Goal: Task Accomplishment & Management: Manage account settings

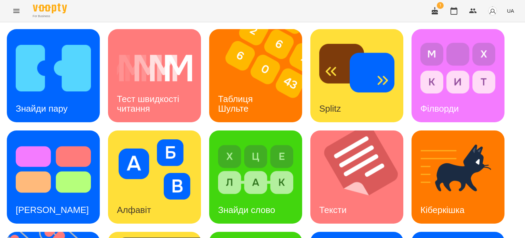
scroll to position [195, 0]
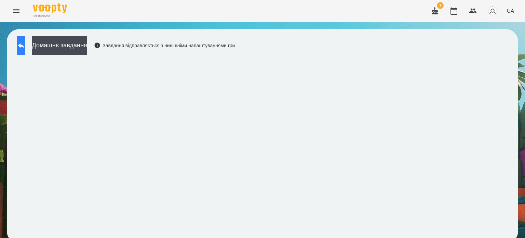
click at [21, 45] on button at bounding box center [21, 45] width 8 height 19
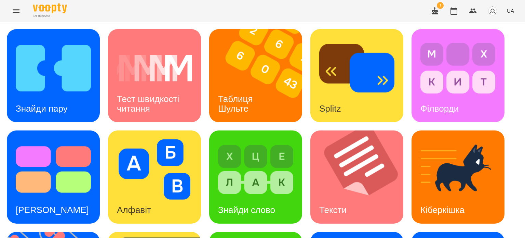
scroll to position [195, 0]
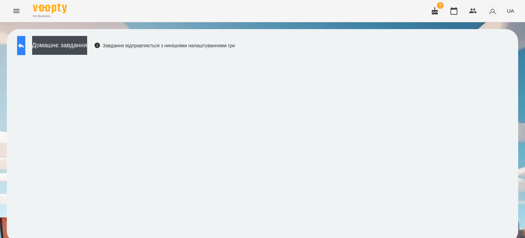
click at [25, 45] on icon at bounding box center [21, 45] width 8 height 8
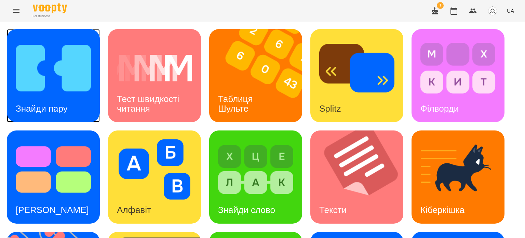
click at [57, 100] on div "Знайди пару" at bounding box center [42, 108] width 70 height 27
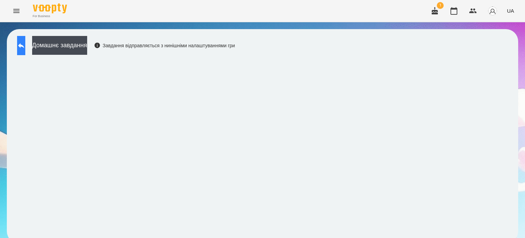
click at [25, 45] on icon at bounding box center [21, 45] width 8 height 8
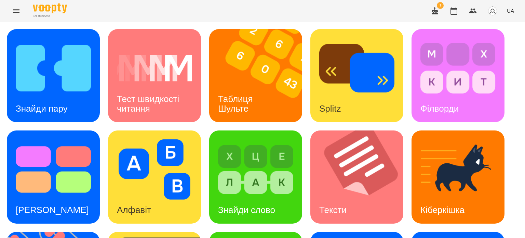
scroll to position [195, 0]
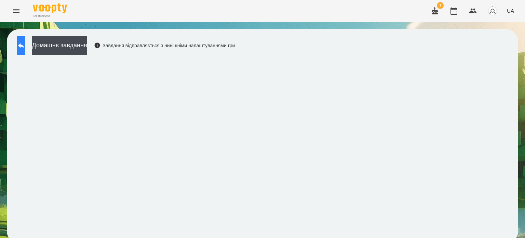
click at [24, 45] on icon at bounding box center [21, 45] width 6 height 5
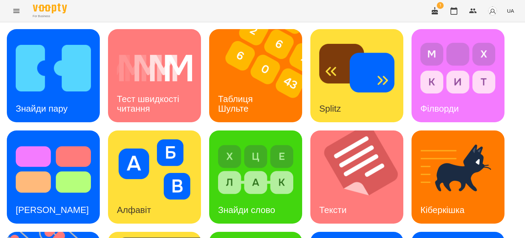
scroll to position [195, 0]
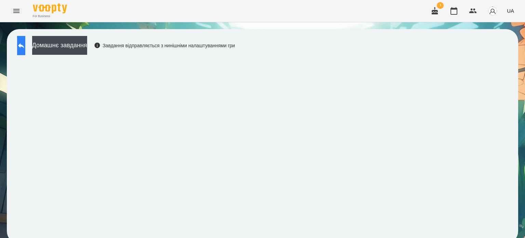
click at [25, 43] on icon at bounding box center [21, 45] width 8 height 8
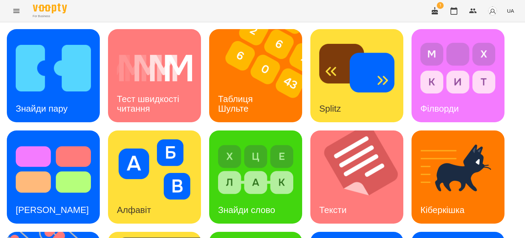
scroll to position [195, 0]
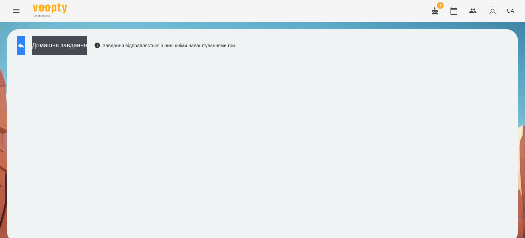
click at [25, 44] on icon at bounding box center [21, 45] width 8 height 8
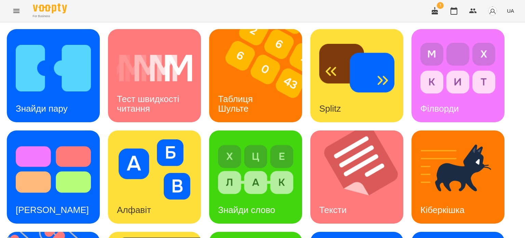
scroll to position [103, 0]
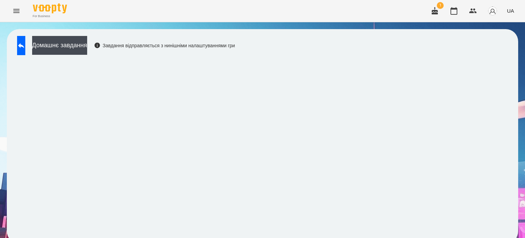
scroll to position [5, 0]
click at [24, 43] on icon at bounding box center [21, 45] width 6 height 5
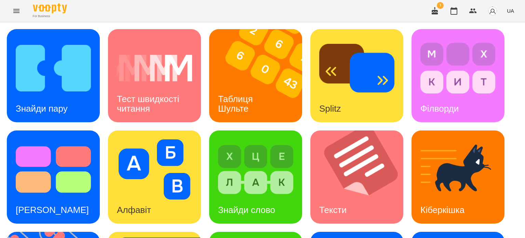
scroll to position [176, 0]
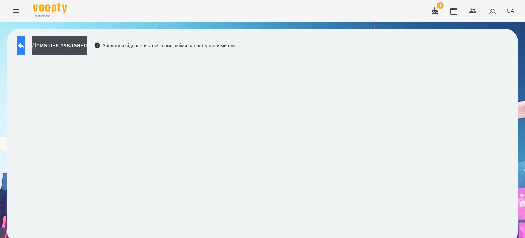
click at [25, 45] on button at bounding box center [21, 45] width 8 height 19
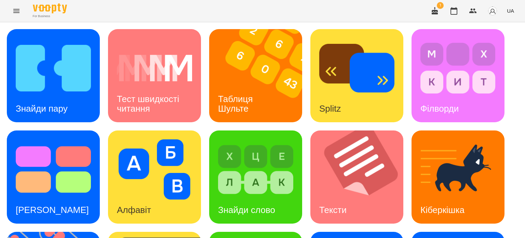
click at [14, 9] on icon "Menu" at bounding box center [16, 11] width 6 height 4
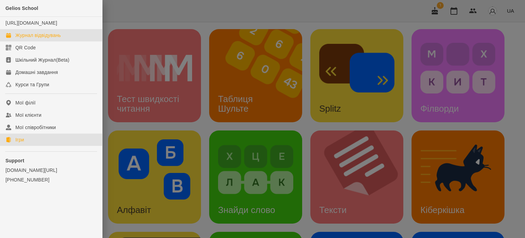
click at [45, 39] on div "Журнал відвідувань" at bounding box center [37, 35] width 45 height 7
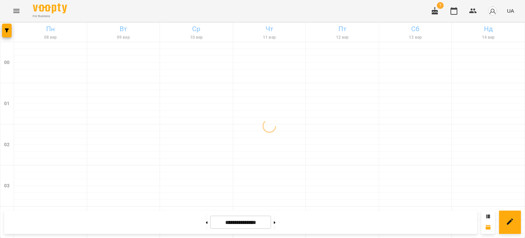
scroll to position [820, 0]
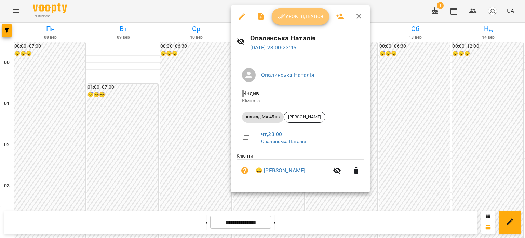
click at [316, 19] on span "Урок відбувся" at bounding box center [300, 16] width 47 height 8
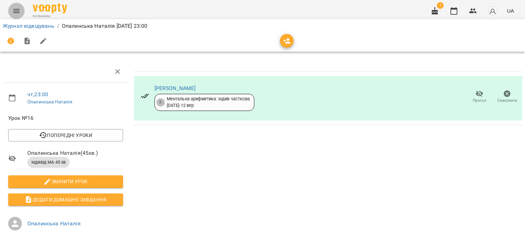
click at [14, 8] on icon "Menu" at bounding box center [16, 11] width 8 height 8
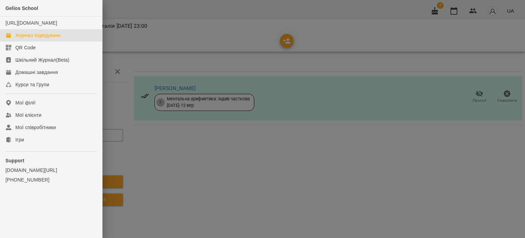
click at [41, 39] on div "Журнал відвідувань" at bounding box center [37, 35] width 45 height 7
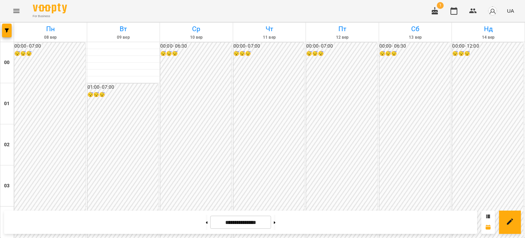
scroll to position [683, 0]
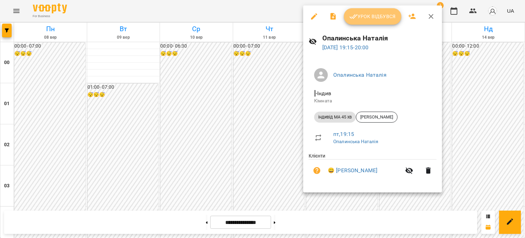
click at [382, 17] on span "Урок відбувся" at bounding box center [373, 16] width 47 height 8
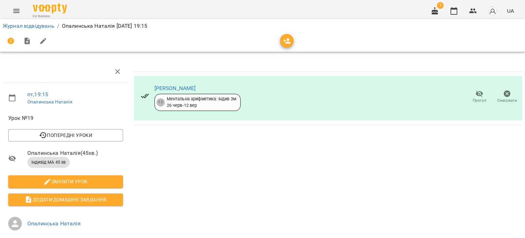
click at [15, 9] on icon "Menu" at bounding box center [16, 11] width 6 height 4
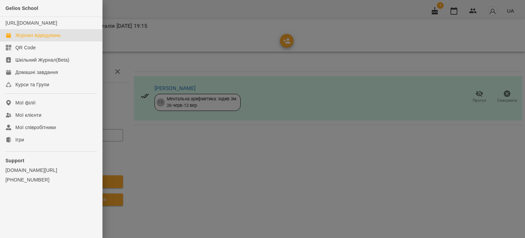
click at [26, 39] on div "Журнал відвідувань" at bounding box center [37, 35] width 45 height 7
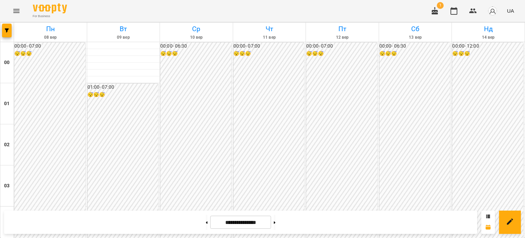
scroll to position [787, 0]
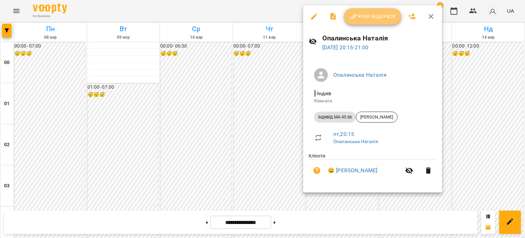
click at [368, 13] on span "Урок відбувся" at bounding box center [373, 16] width 47 height 8
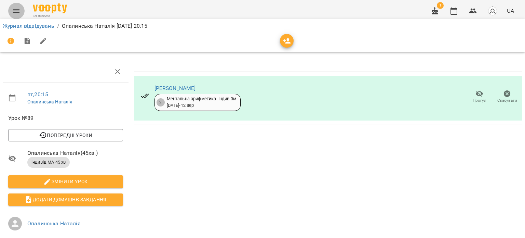
click at [16, 9] on icon "Menu" at bounding box center [16, 11] width 6 height 4
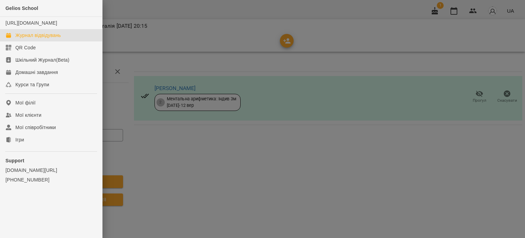
click at [42, 39] on div "Журнал відвідувань" at bounding box center [37, 35] width 45 height 7
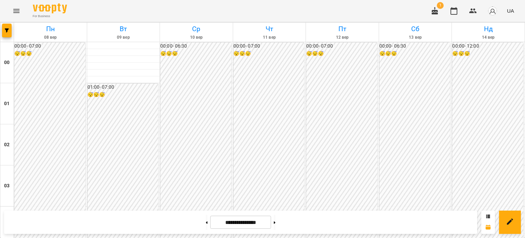
scroll to position [513, 0]
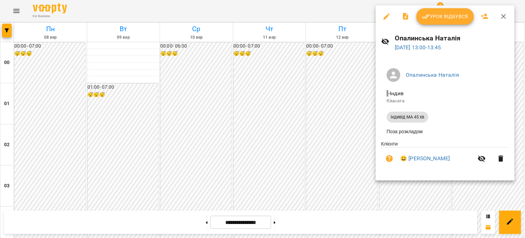
click at [343, 97] on div at bounding box center [262, 119] width 525 height 238
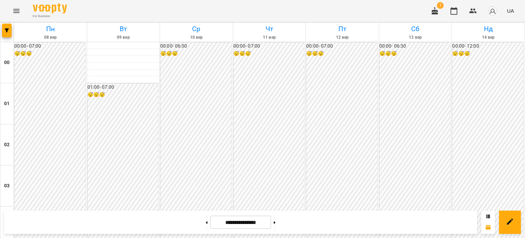
scroll to position [375, 0]
click at [17, 8] on icon "Menu" at bounding box center [16, 11] width 8 height 8
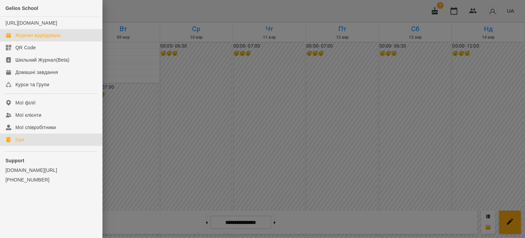
click at [21, 143] on div "Ігри" at bounding box center [19, 139] width 9 height 7
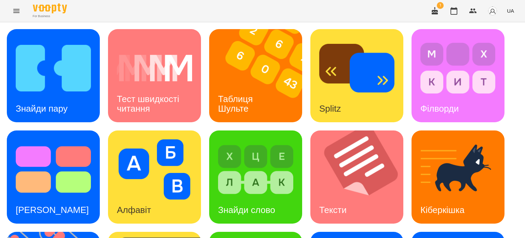
scroll to position [92, 0]
